Goal: Task Accomplishment & Management: Manage account settings

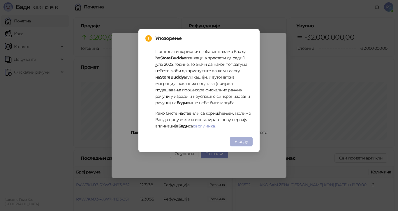
click at [240, 140] on span "У реду" at bounding box center [241, 141] width 13 height 5
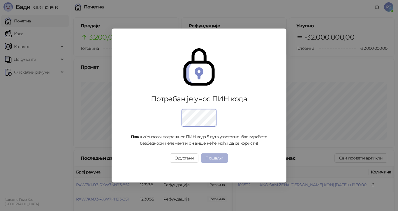
click at [225, 158] on button "Пошаљи" at bounding box center [214, 158] width 27 height 9
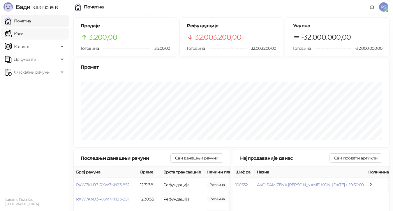
click at [23, 31] on link "Каса" at bounding box center [14, 34] width 18 height 12
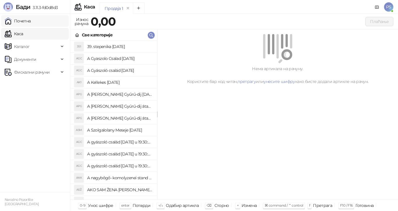
click at [31, 19] on link "Почетна" at bounding box center [18, 21] width 26 height 12
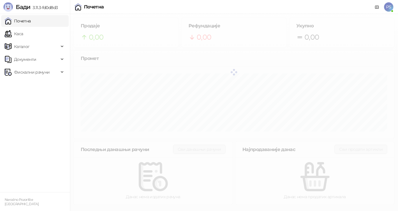
click at [390, 9] on span "PS" at bounding box center [388, 6] width 9 height 9
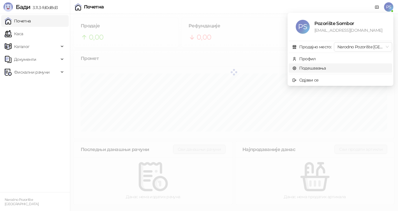
click at [299, 68] on link "Подешавања" at bounding box center [309, 68] width 34 height 5
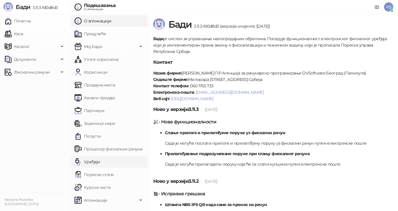
click at [100, 162] on link "Уређаји" at bounding box center [88, 162] width 26 height 12
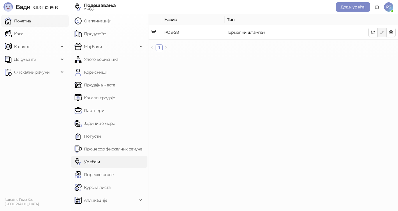
click at [19, 20] on link "Почетна" at bounding box center [18, 21] width 26 height 12
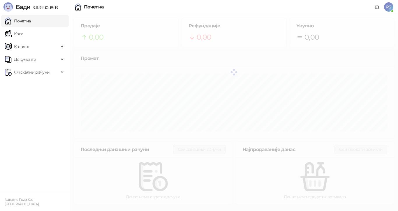
click at [389, 4] on span "PS" at bounding box center [388, 6] width 9 height 9
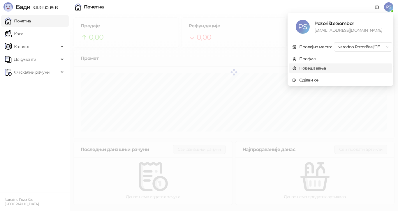
click at [306, 66] on link "Подешавања" at bounding box center [309, 68] width 34 height 5
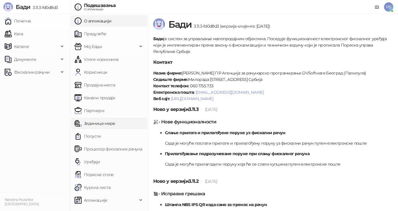
click at [108, 125] on link "Јединице мере" at bounding box center [95, 124] width 41 height 12
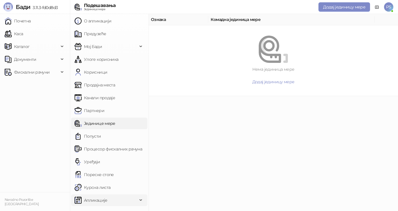
click at [100, 197] on span "Апликације" at bounding box center [96, 201] width 24 height 12
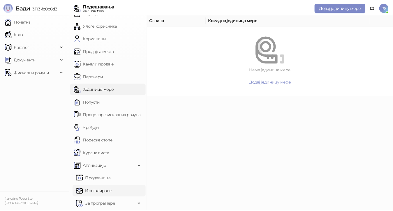
scroll to position [35, 0]
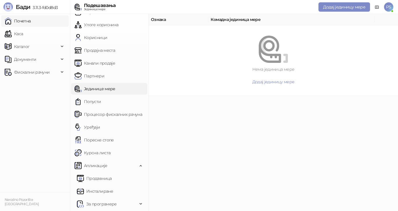
click at [22, 21] on link "Почетна" at bounding box center [18, 21] width 26 height 12
